Goal: Task Accomplishment & Management: Complete application form

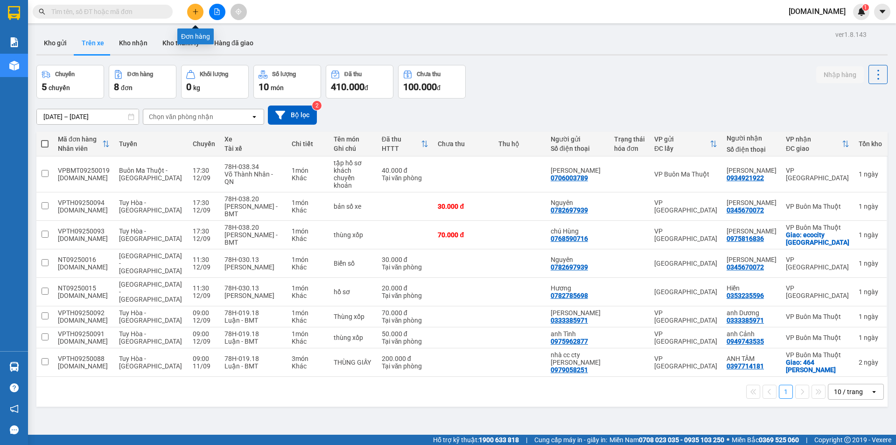
click at [195, 11] on icon "plus" at bounding box center [195, 11] width 7 height 7
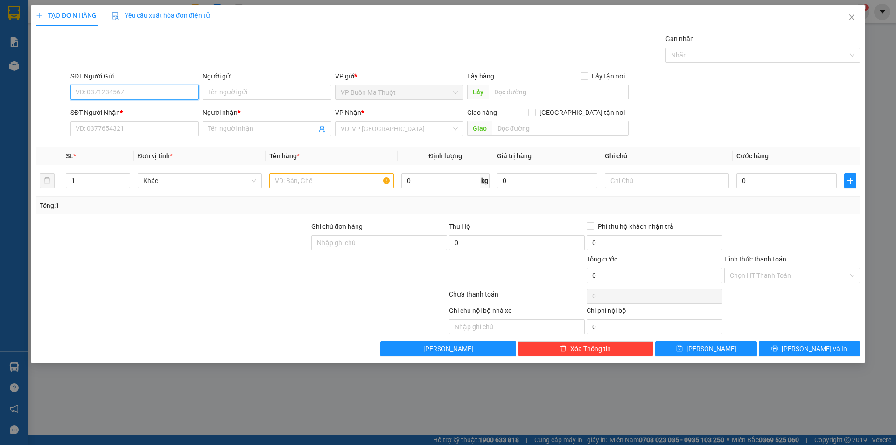
click at [147, 93] on input "SĐT Người Gửi" at bounding box center [134, 92] width 128 height 15
click at [109, 93] on input "SĐT Người Gửi" at bounding box center [134, 92] width 128 height 15
type input "0905954569"
click at [246, 88] on input "Người gửi" at bounding box center [266, 92] width 128 height 15
type input "[PERSON_NAME]"
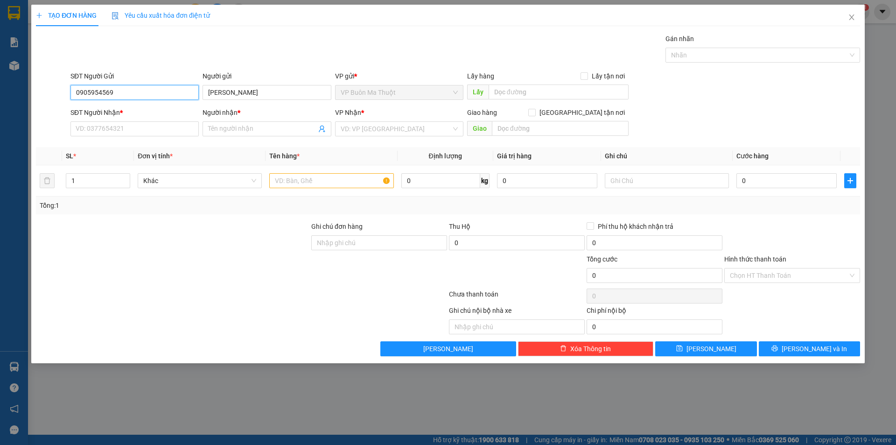
drag, startPoint x: 123, startPoint y: 91, endPoint x: 56, endPoint y: 94, distance: 67.3
click at [56, 94] on div "SĐT Người Gửi 0905954569 0905954569 Người gửi Anh Ký VP gửi * VP Buôn Ma Thuột …" at bounding box center [448, 87] width 826 height 33
click at [101, 128] on input "SĐT Người Nhận *" at bounding box center [134, 128] width 128 height 15
paste input "0905954569"
click at [226, 128] on input "Người nhận *" at bounding box center [262, 129] width 108 height 10
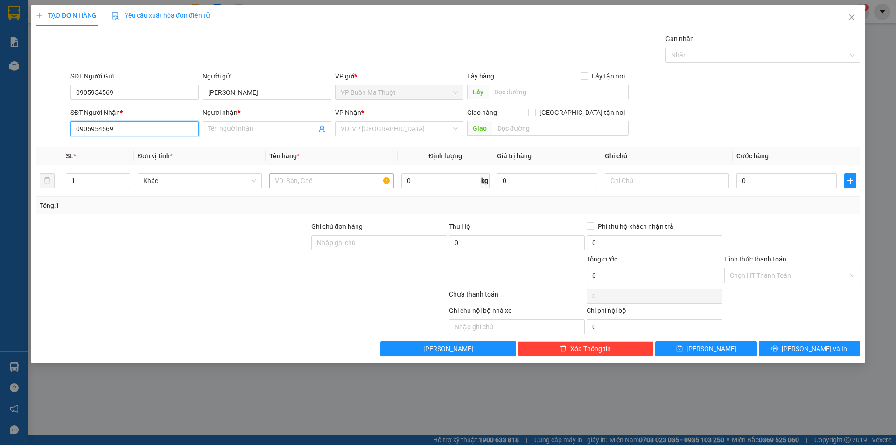
drag, startPoint x: 126, startPoint y: 130, endPoint x: 72, endPoint y: 135, distance: 53.4
click at [72, 135] on input "0905954569" at bounding box center [134, 128] width 128 height 15
type input "0972055998"
click at [238, 127] on input "Người nhận *" at bounding box center [262, 129] width 108 height 10
type input "Vitosa [GEOGRAPHIC_DATA]"
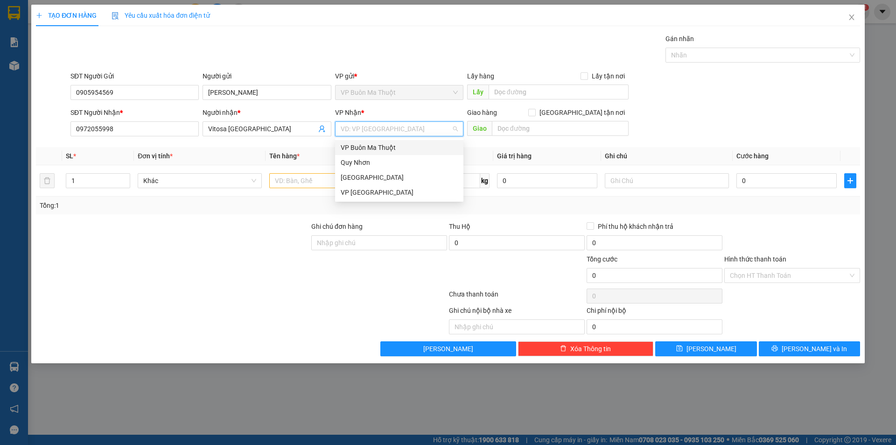
click at [405, 125] on input "search" at bounding box center [396, 129] width 111 height 14
click at [372, 193] on div "VP [GEOGRAPHIC_DATA]" at bounding box center [399, 192] width 117 height 10
click at [305, 181] on input "text" at bounding box center [331, 180] width 124 height 15
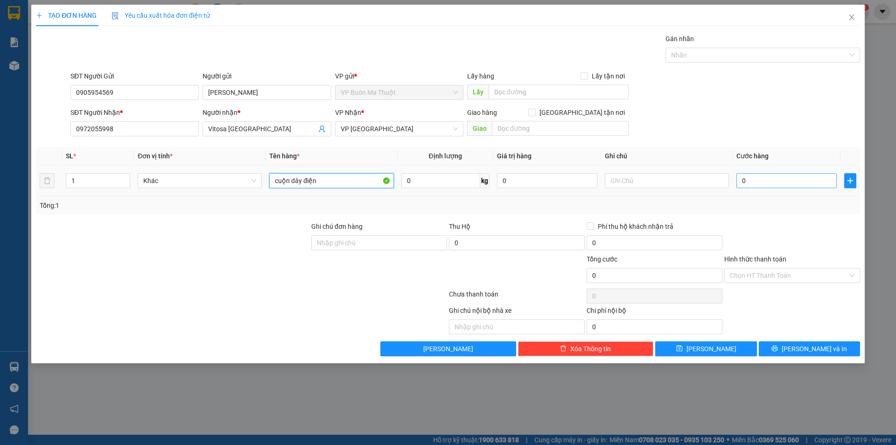
type input "cuộn dây điện"
click at [758, 180] on input "0" at bounding box center [786, 180] width 100 height 15
type input "2"
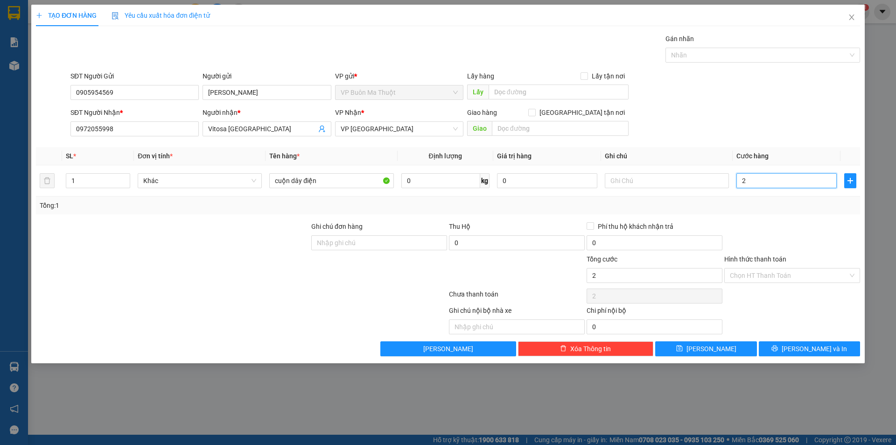
type input "20"
type input "200"
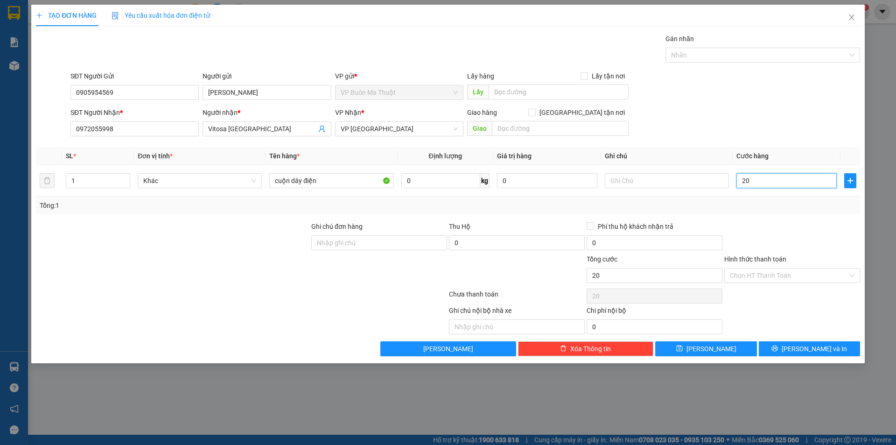
type input "200"
type input "2.000"
type input "20.000"
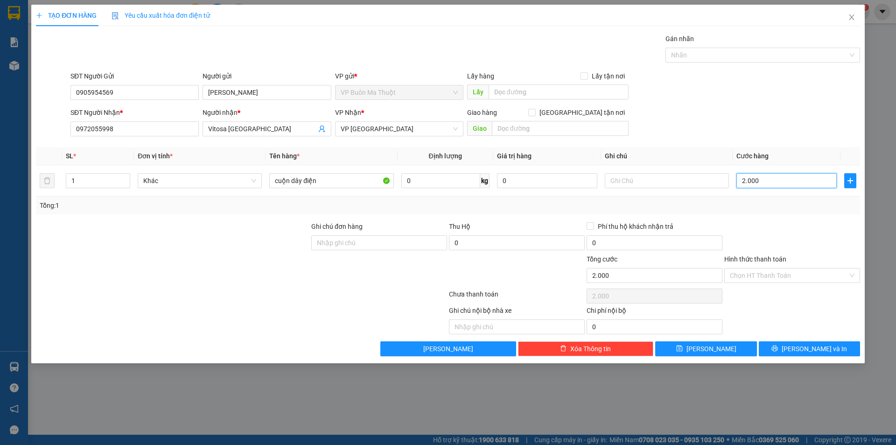
type input "20.000"
type input "200.000"
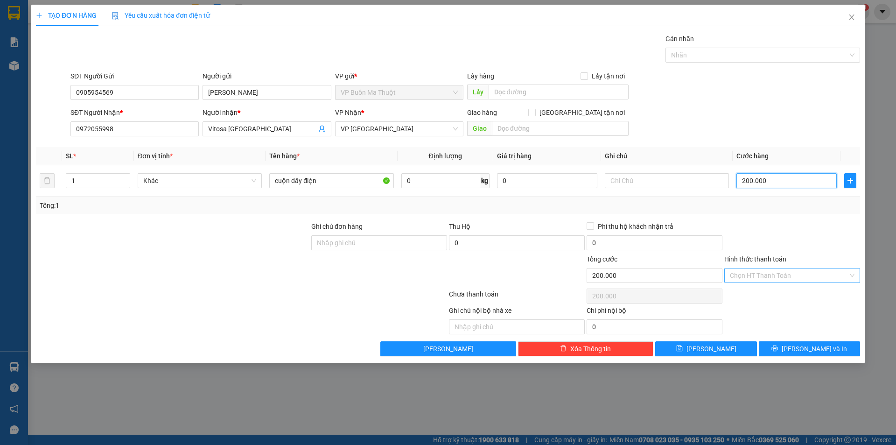
type input "200.000"
click at [761, 272] on input "Hình thức thanh toán" at bounding box center [789, 275] width 118 height 14
click at [753, 310] on div "Tài xế thu" at bounding box center [792, 309] width 125 height 10
type input "0"
click at [726, 347] on button "[PERSON_NAME]" at bounding box center [705, 348] width 101 height 15
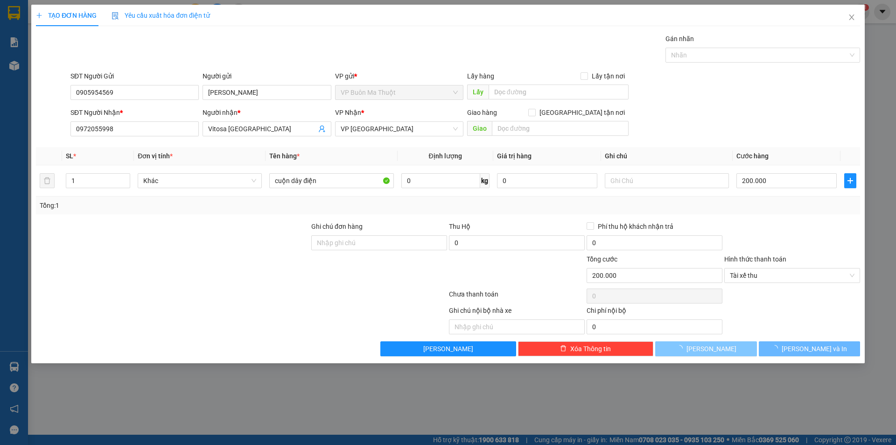
type input "0"
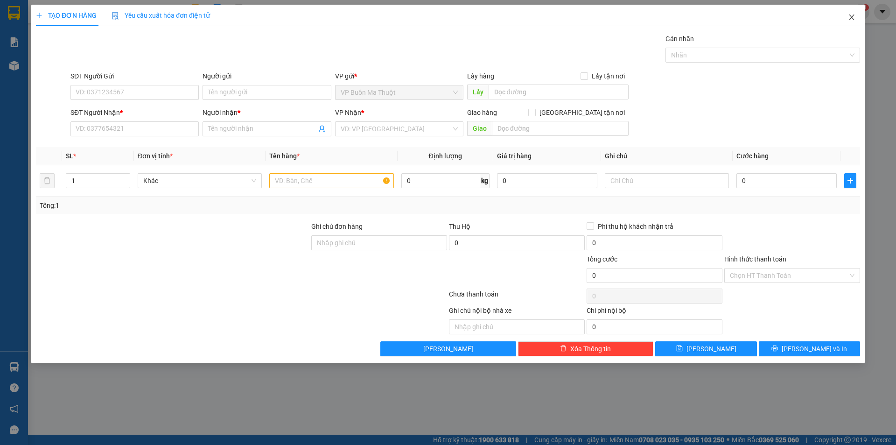
click at [852, 16] on icon "close" at bounding box center [851, 17] width 7 height 7
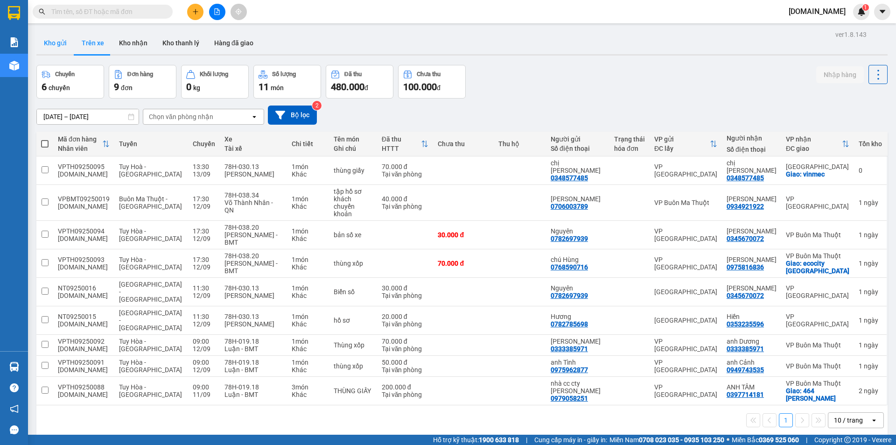
click at [47, 44] on button "Kho gửi" at bounding box center [55, 43] width 38 height 22
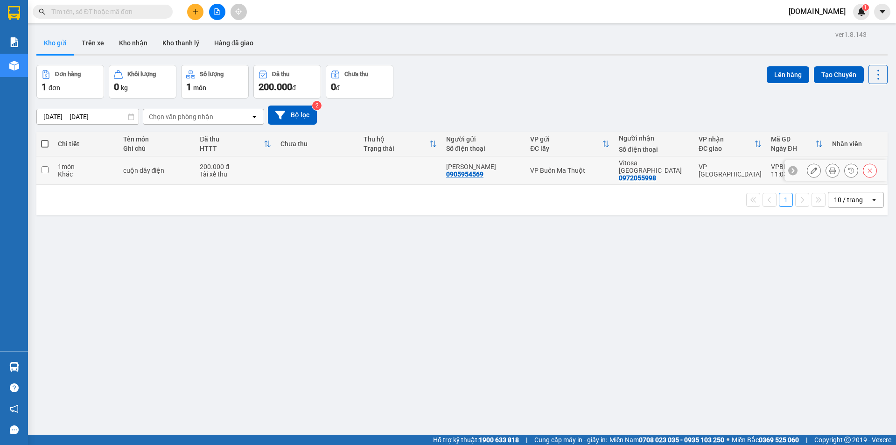
click at [44, 166] on input "checkbox" at bounding box center [45, 169] width 7 height 7
checkbox input "true"
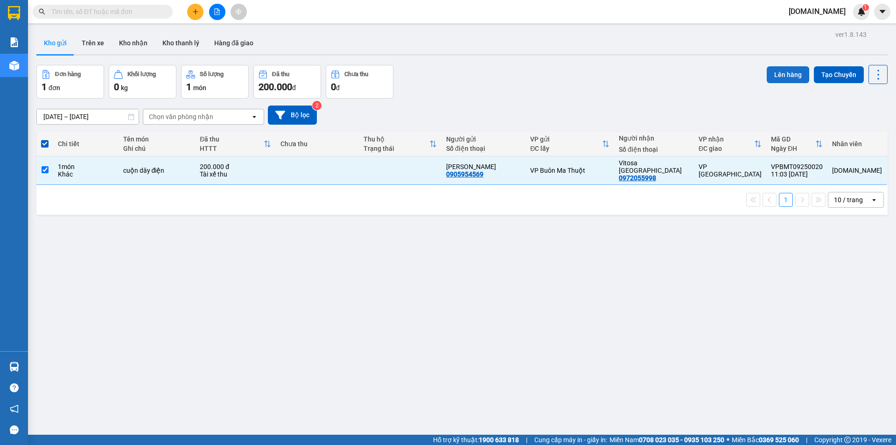
click at [780, 74] on button "Lên hàng" at bounding box center [788, 74] width 42 height 17
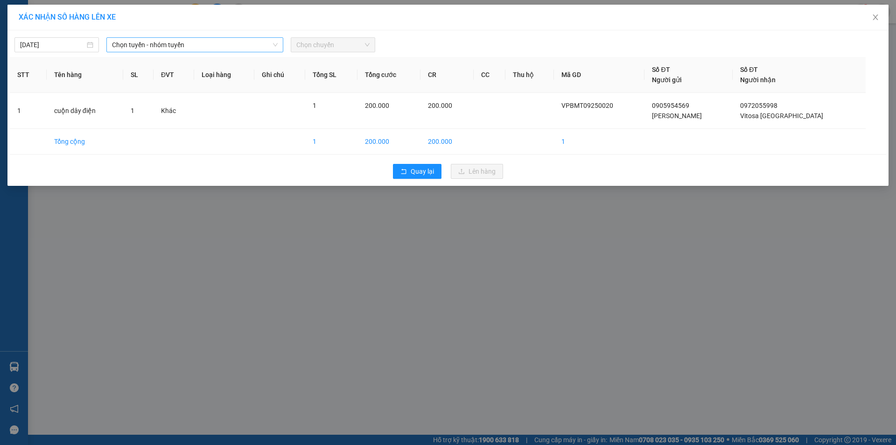
click at [222, 42] on span "Chọn tuyến - nhóm tuyến" at bounding box center [195, 45] width 166 height 14
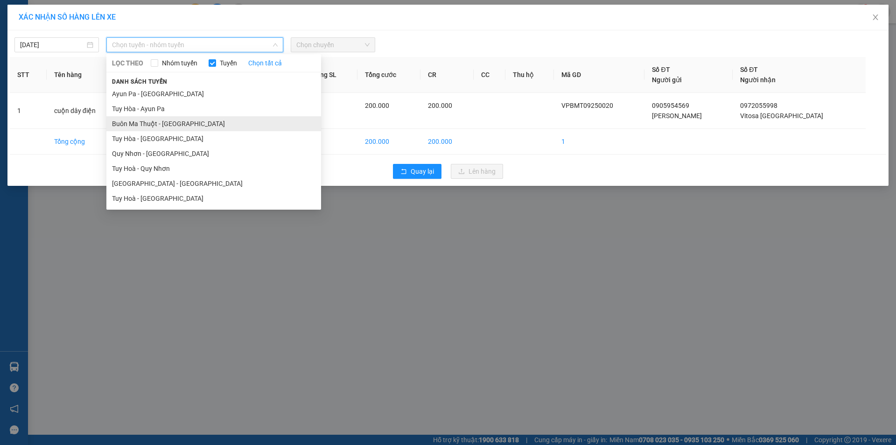
click at [160, 125] on li "Buôn Ma Thuột - [GEOGRAPHIC_DATA]" at bounding box center [213, 123] width 215 height 15
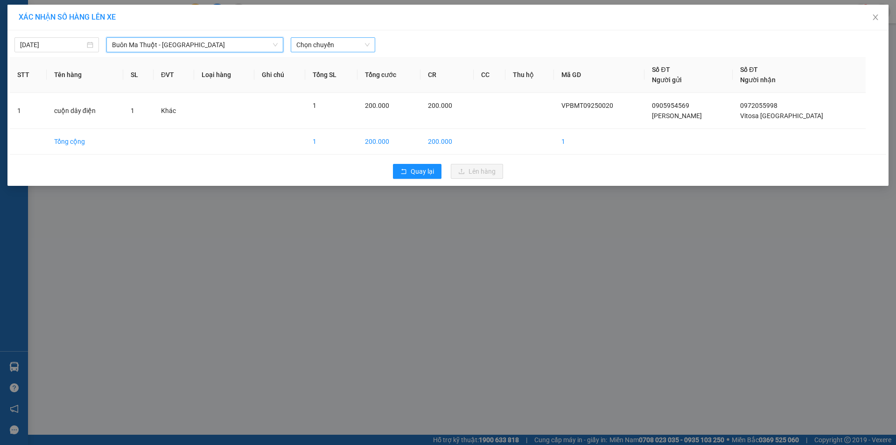
click at [354, 46] on span "Chọn chuyến" at bounding box center [332, 45] width 73 height 14
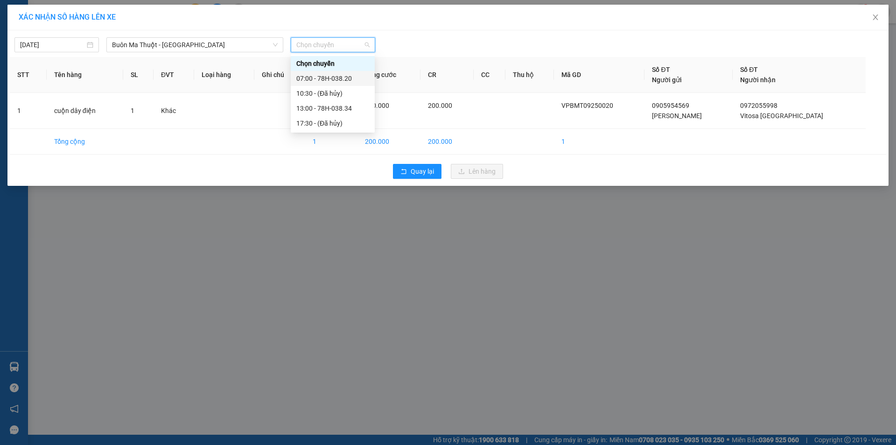
click at [307, 79] on div "07:00 - 78H-038.20" at bounding box center [332, 78] width 73 height 10
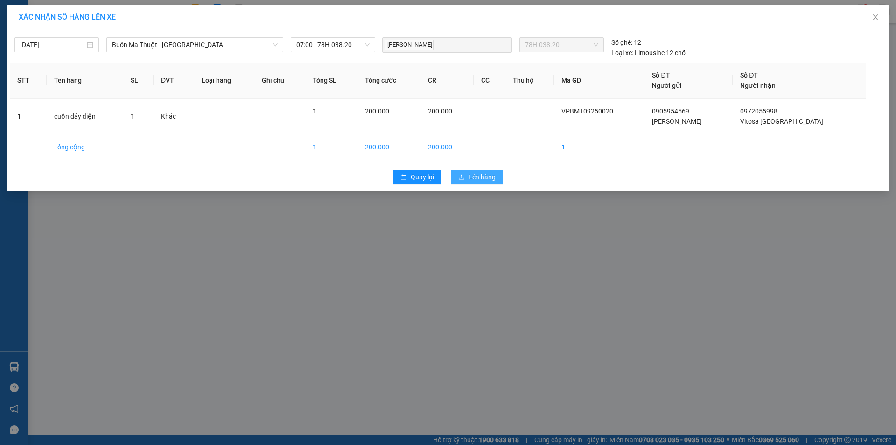
click at [485, 180] on span "Lên hàng" at bounding box center [481, 177] width 27 height 10
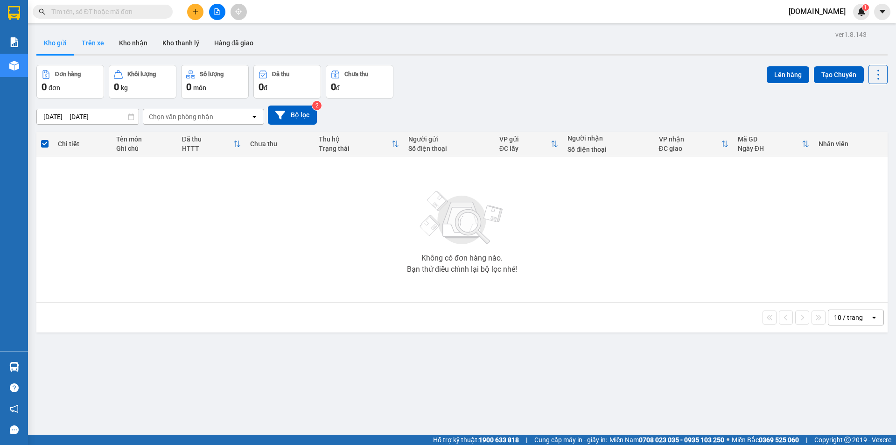
click at [93, 41] on button "Trên xe" at bounding box center [92, 43] width 37 height 22
